Goal: Task Accomplishment & Management: Use online tool/utility

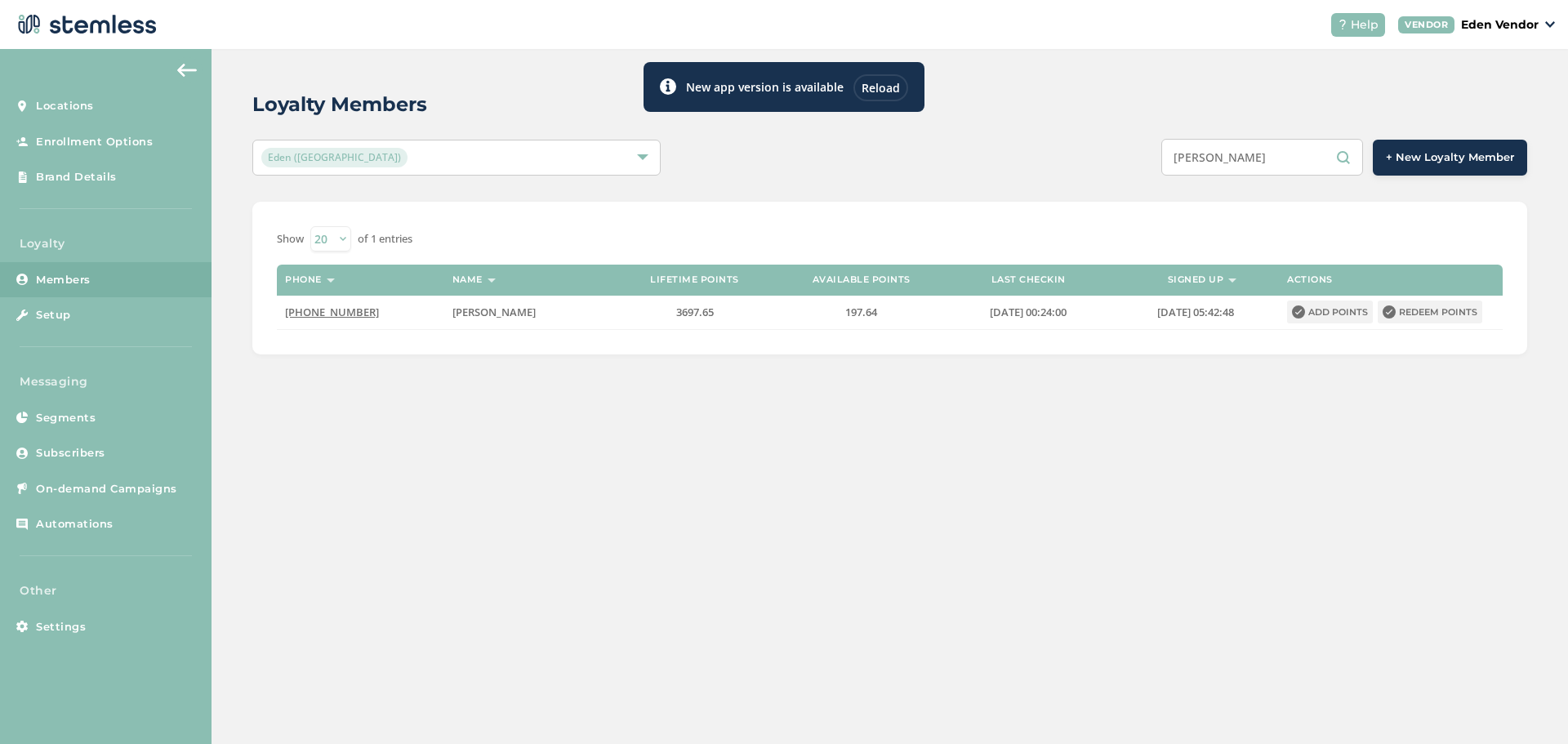
click at [1230, 162] on input "[PERSON_NAME]" at bounding box center [1262, 157] width 202 height 37
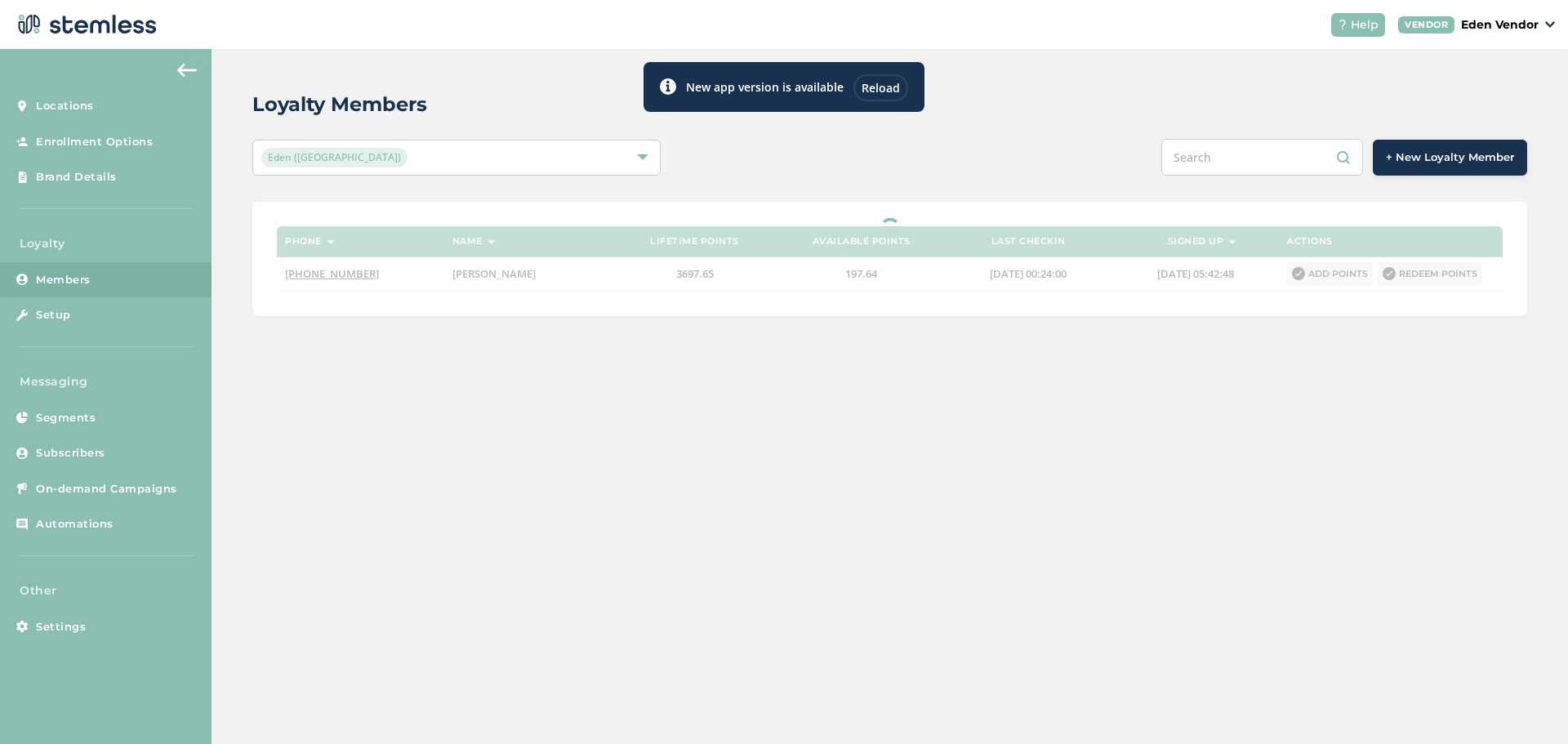
paste input "[PERSON_NAME] [PERSON_NAME]"
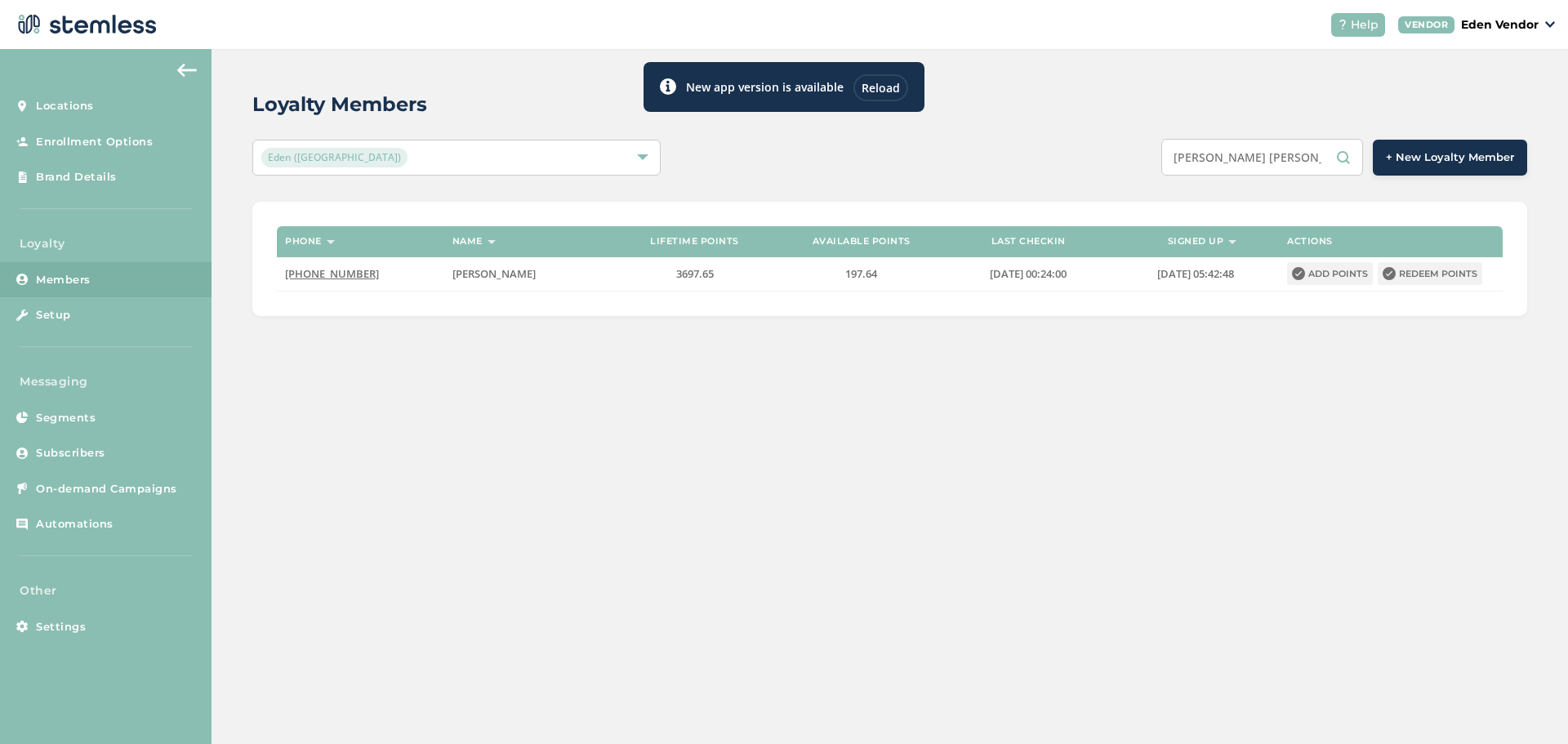
type input "[PERSON_NAME] [PERSON_NAME]"
click at [1091, 411] on div "Loyalty Members Eden (Okmulgee) [PERSON_NAME] [PERSON_NAME] + New Loyalty Membe…" at bounding box center [890, 396] width 1357 height 695
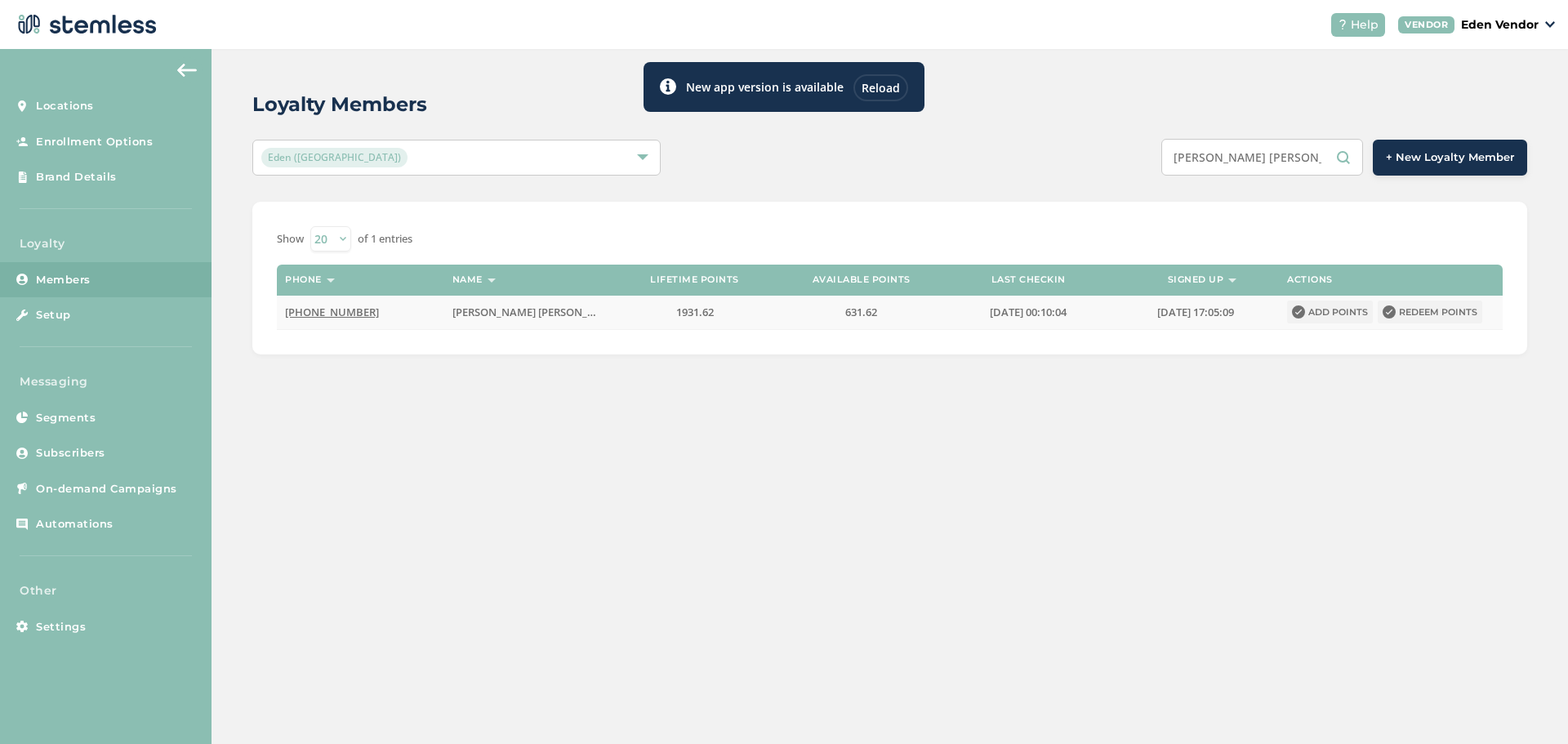
click at [1452, 311] on button "Redeem points" at bounding box center [1430, 312] width 104 height 23
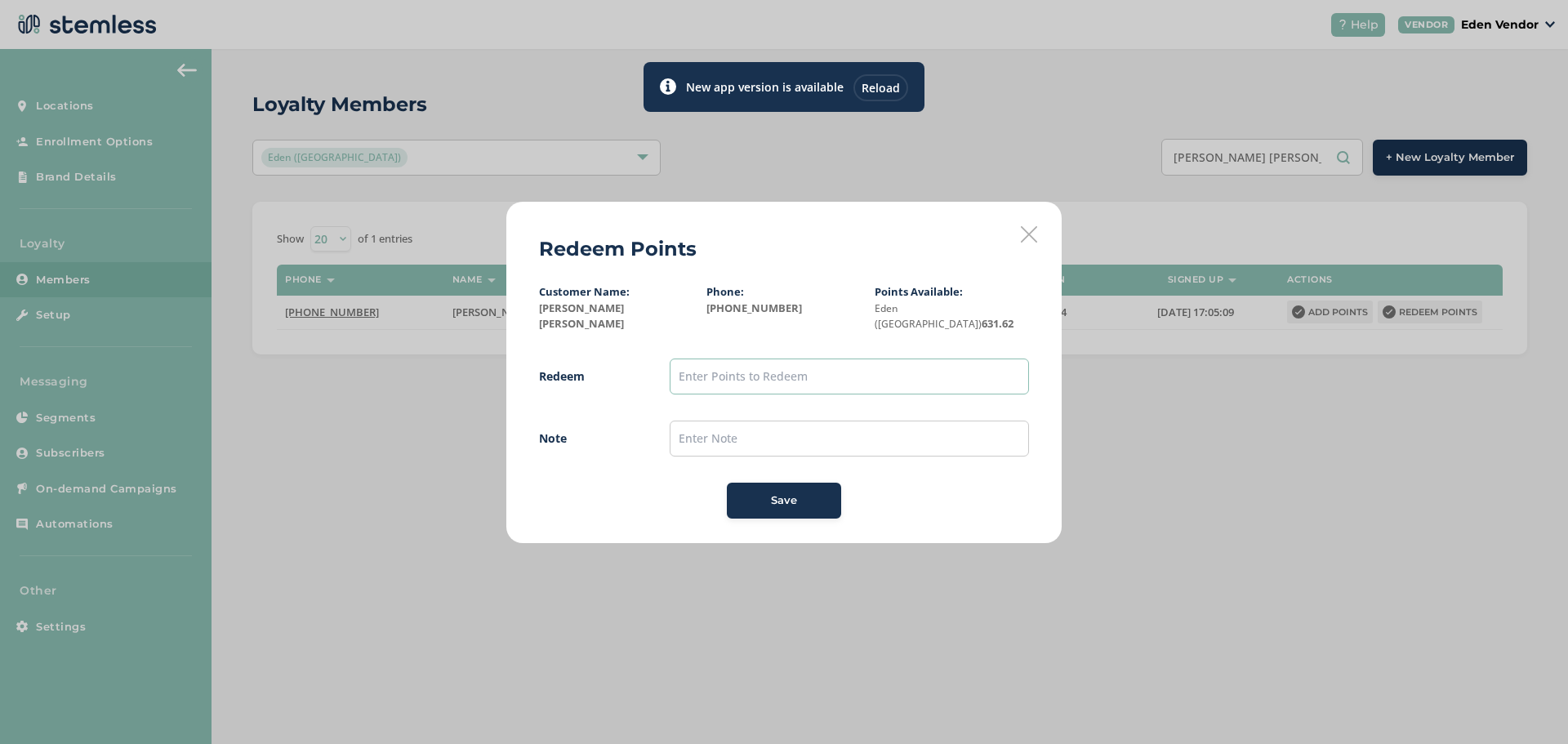
click at [775, 369] on input "text" at bounding box center [849, 376] width 359 height 36
type input "600"
click at [774, 437] on input "text" at bounding box center [849, 438] width 359 height 36
click at [704, 439] on input "9/166/25" at bounding box center [849, 438] width 359 height 36
type input "[DATE]"
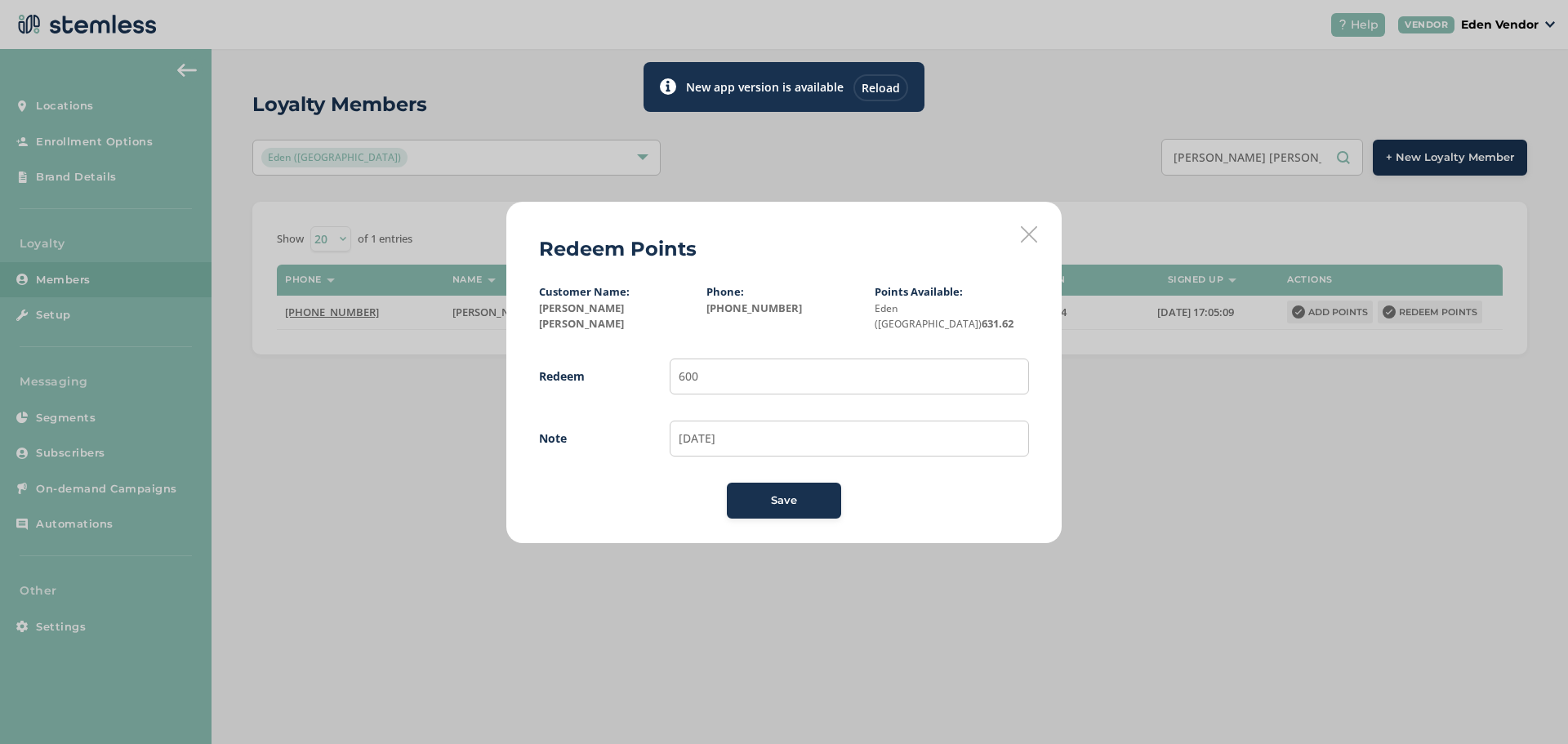
click at [784, 493] on span "Save" at bounding box center [784, 501] width 26 height 17
